Goal: Task Accomplishment & Management: Manage account settings

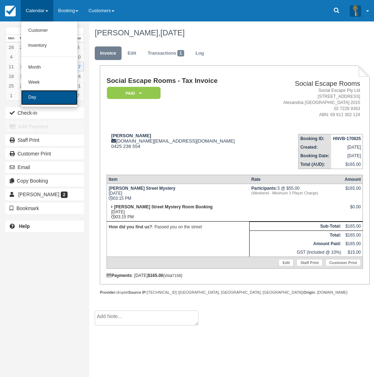
click at [29, 97] on link "Day" at bounding box center [49, 97] width 56 height 15
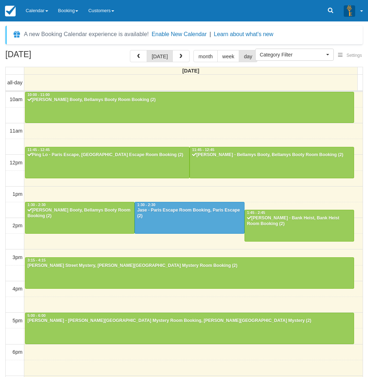
select select
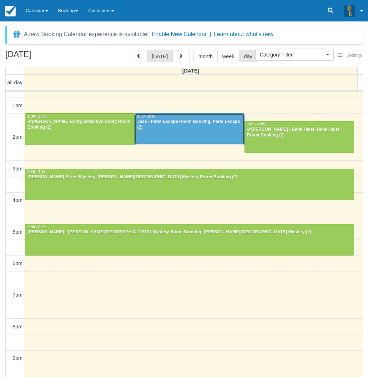
click at [196, 121] on div "Jase - Paris Escape Room Booking, Paris Escape (2)" at bounding box center [189, 124] width 105 height 11
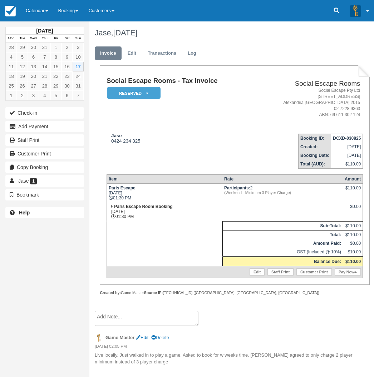
click at [262, 330] on li "Game Master Edit Delete 03/08/2025 02:05 PM Live locally. Just walked in to pla…" at bounding box center [230, 350] width 270 height 40
click at [29, 283] on div "August 2025 Mon Tue Wed Thu Fri Sat Sun 28 29 30 31 1 2 3 4 5 6 7 8 9 10 11 12 …" at bounding box center [44, 188] width 89 height 377
click at [70, 252] on div "August 2025 Mon Tue Wed Thu Fri Sat Sun 28 29 30 31 1 2 3 4 5 6 7 8 9 10 11 12 …" at bounding box center [44, 188] width 89 height 377
click at [27, 9] on link "Calendar" at bounding box center [37, 10] width 32 height 21
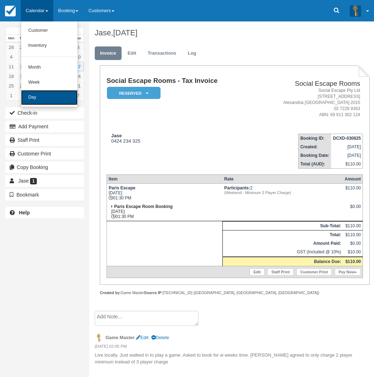
click at [46, 95] on link "Day" at bounding box center [49, 97] width 56 height 15
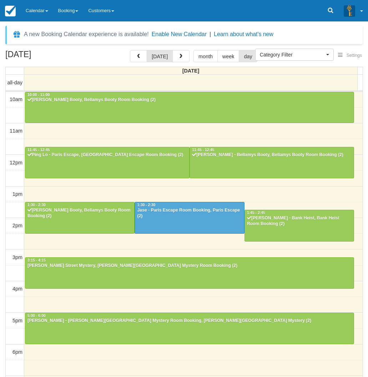
select select
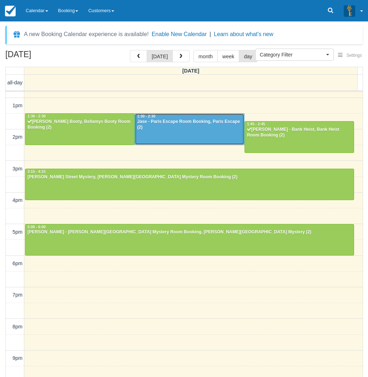
click at [163, 136] on div at bounding box center [189, 129] width 109 height 31
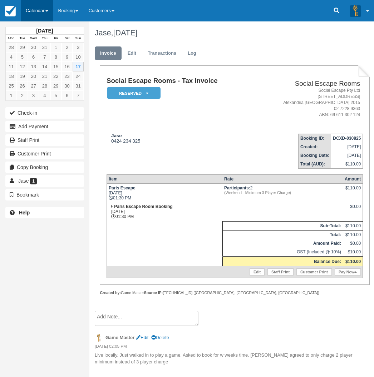
click at [37, 8] on link "Calendar" at bounding box center [37, 10] width 32 height 21
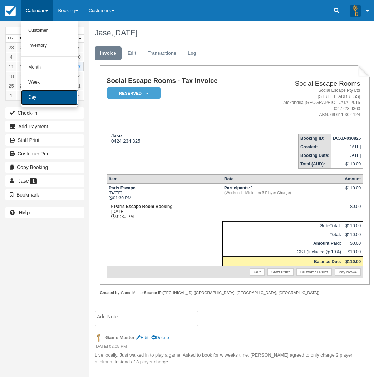
click at [28, 99] on link "Day" at bounding box center [49, 97] width 56 height 15
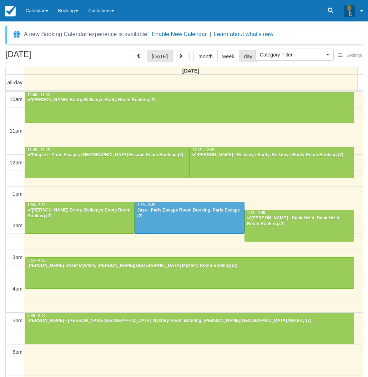
select select
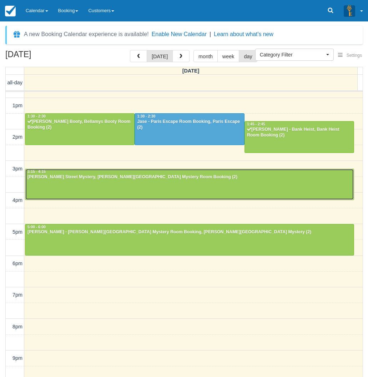
click at [77, 179] on div "Megan Cassidy - Baker Street Mystery, Baker Street Mystery Room Booking (2)" at bounding box center [189, 177] width 325 height 6
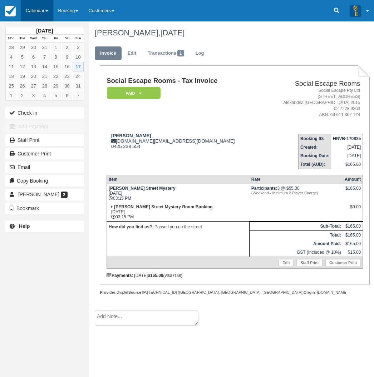
click at [41, 16] on link "Calendar" at bounding box center [37, 10] width 32 height 21
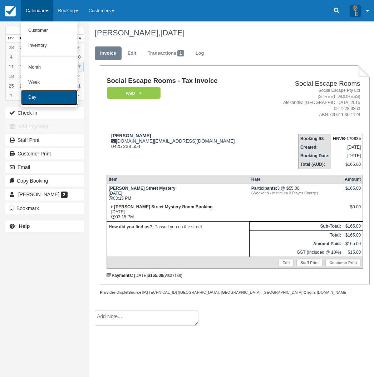
click at [46, 102] on link "Day" at bounding box center [49, 97] width 56 height 15
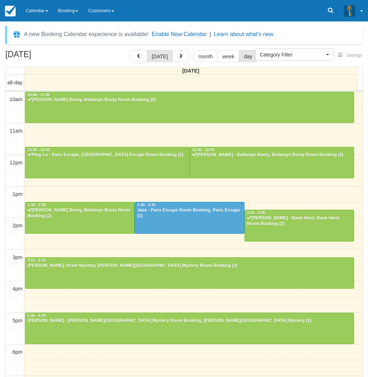
select select
